Goal: Task Accomplishment & Management: Complete application form

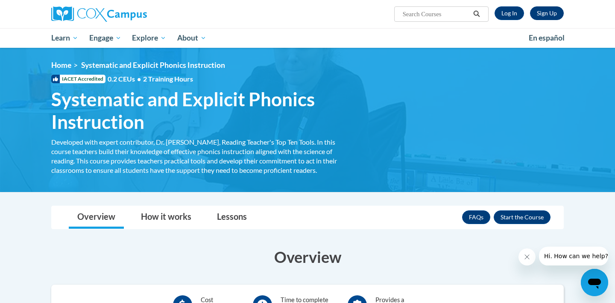
click at [543, 14] on link "Sign Up" at bounding box center [547, 13] width 34 height 14
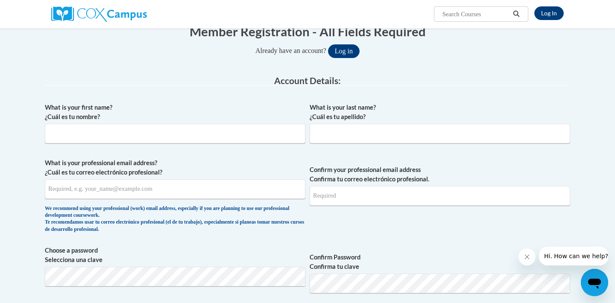
scroll to position [100, 0]
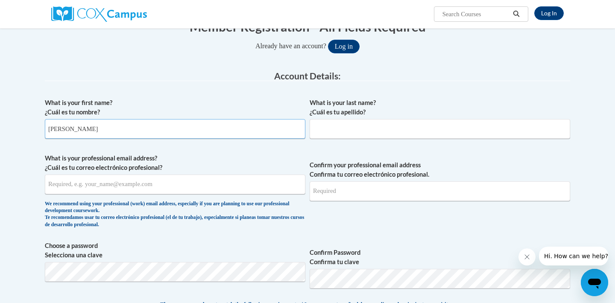
type input "Marian"
type input "Sharp"
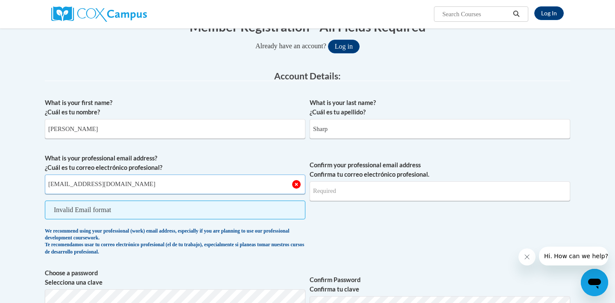
type input "mmsharp@my.waketech.edu"
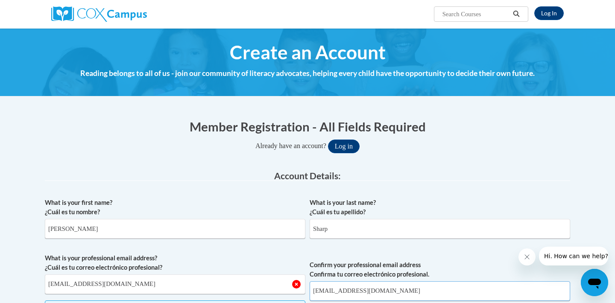
scroll to position [0, 0]
type input "mmsharp@my.waketech.edu"
click at [351, 140] on button "Log in" at bounding box center [344, 147] width 32 height 14
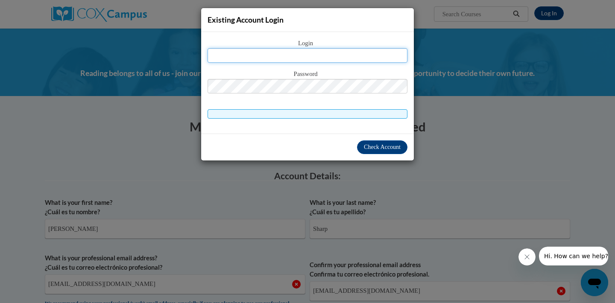
click at [332, 51] on input "text" at bounding box center [308, 55] width 200 height 15
type input "mmsharp@my.waketech.edu"
click at [354, 134] on div "Login mmsharp@my.waketech.edu Password" at bounding box center [307, 83] width 213 height 102
click at [371, 146] on span "Check Account" at bounding box center [382, 147] width 37 height 6
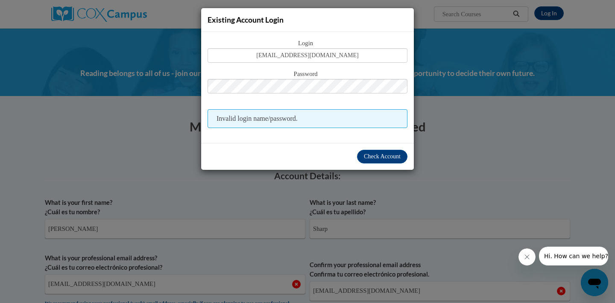
click at [311, 121] on span "Invalid login name/password." at bounding box center [308, 118] width 200 height 19
click at [276, 120] on span "Invalid login name/password." at bounding box center [308, 118] width 200 height 19
click at [443, 107] on div "Existing Account Login Login mmsharp@my.waketech.edu Password Invalid login nam…" at bounding box center [307, 151] width 615 height 303
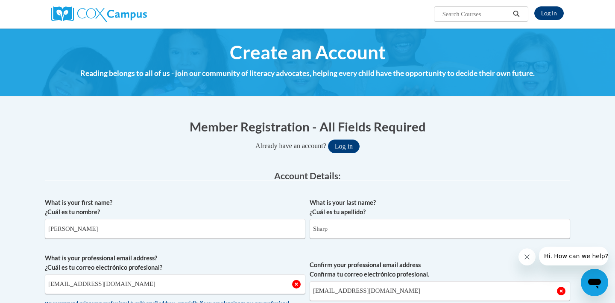
click at [553, 20] on link "Log In" at bounding box center [548, 13] width 29 height 14
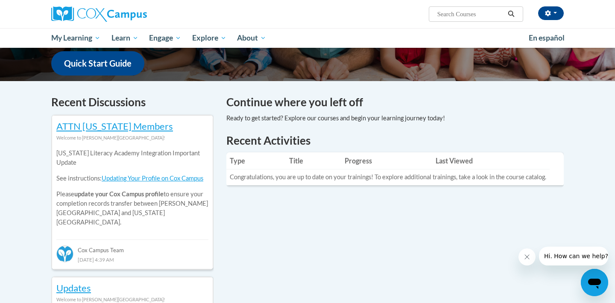
scroll to position [219, 0]
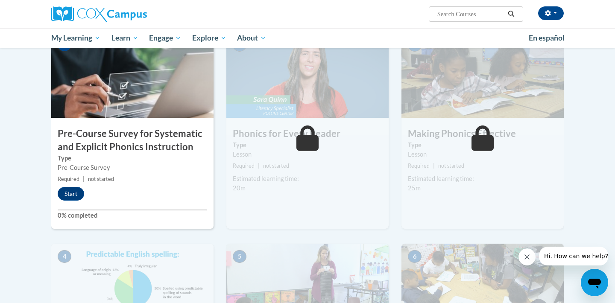
scroll to position [168, 0]
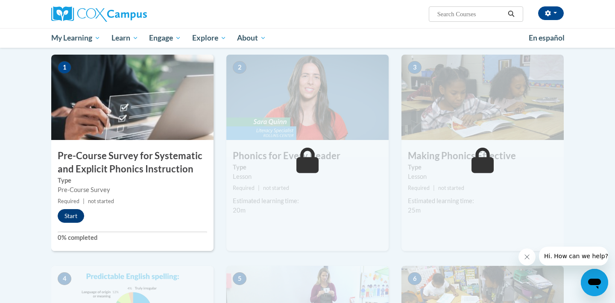
click at [73, 213] on button "Start" at bounding box center [71, 216] width 26 height 14
